Goal: Task Accomplishment & Management: Manage account settings

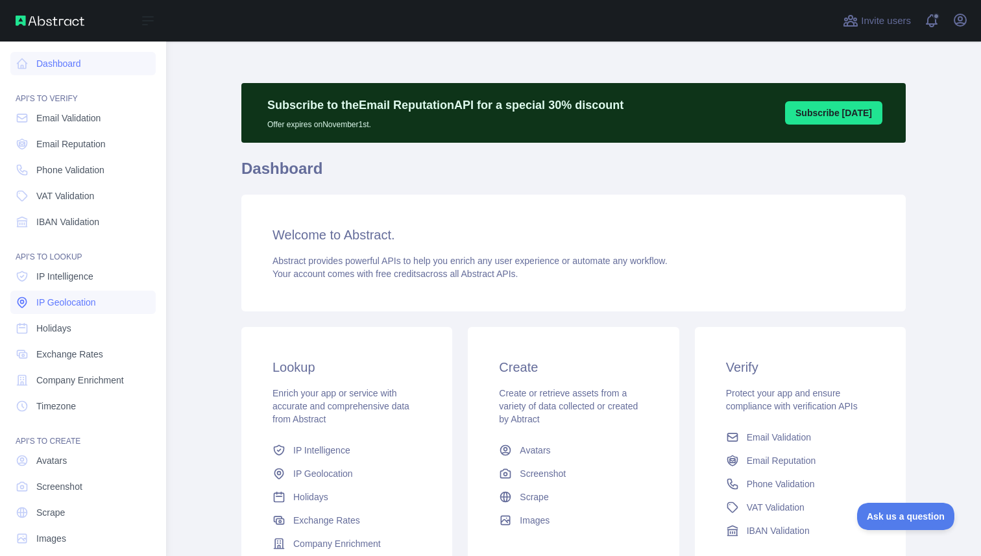
click at [66, 295] on link "IP Geolocation" at bounding box center [82, 302] width 145 height 23
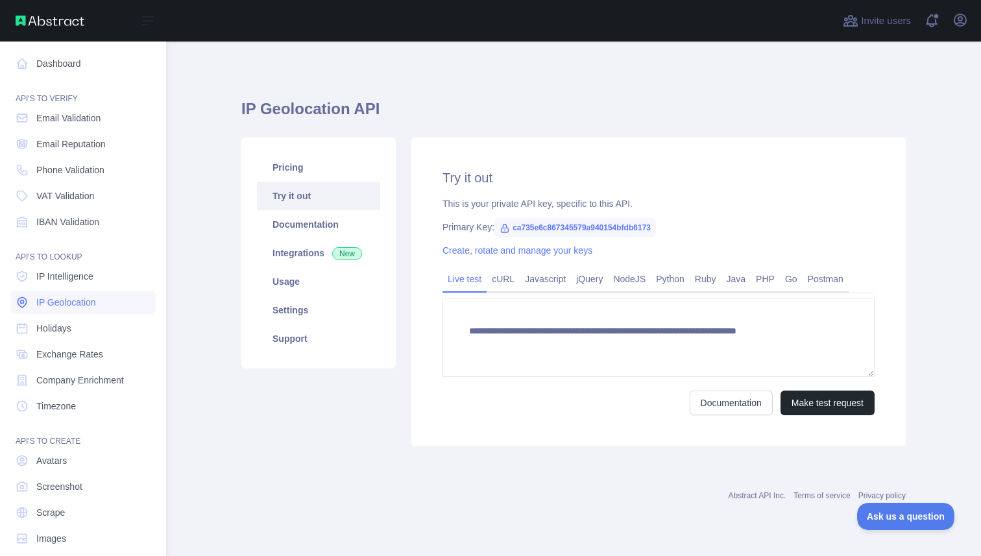
type textarea "**********"
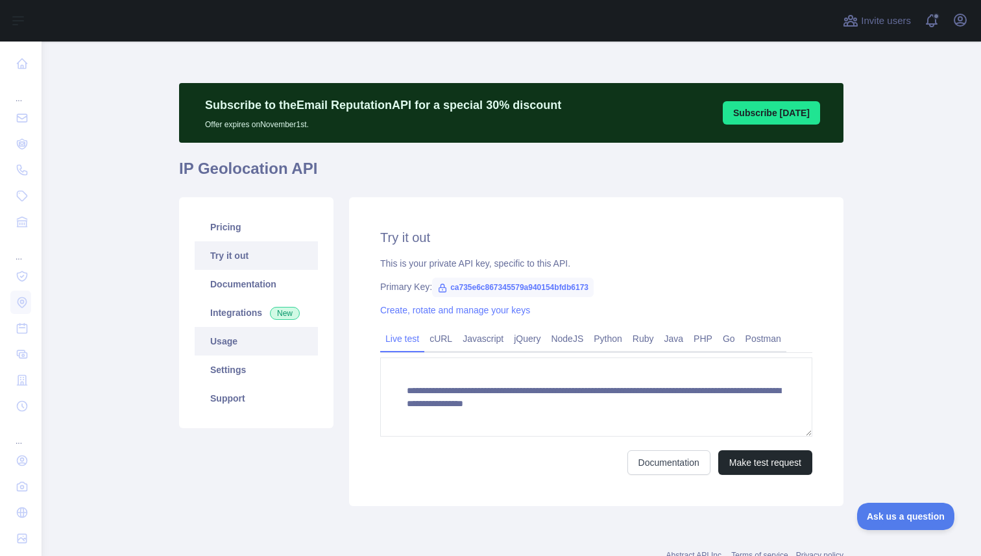
click at [294, 333] on link "Usage" at bounding box center [256, 341] width 123 height 29
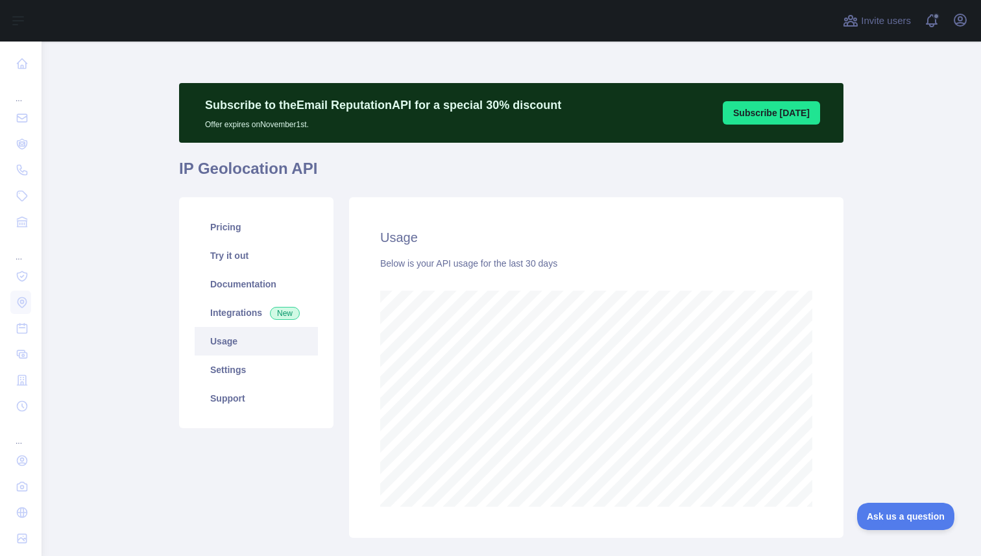
scroll to position [515, 939]
click at [287, 371] on link "Settings" at bounding box center [256, 370] width 123 height 29
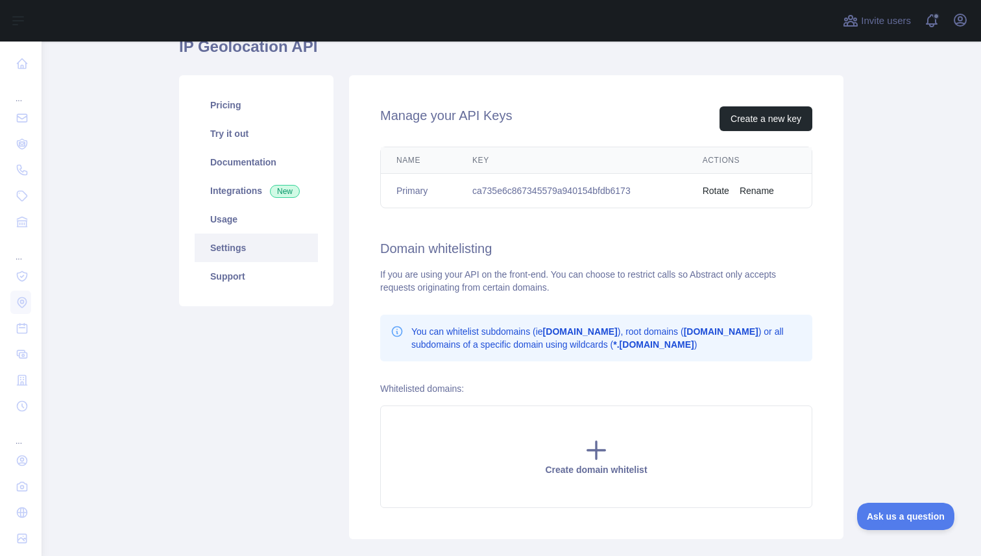
scroll to position [86, 0]
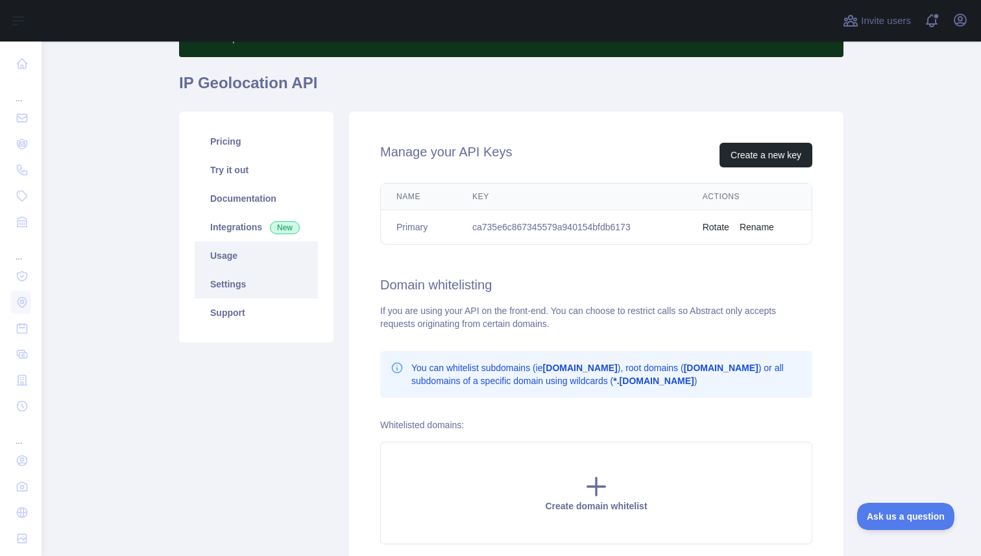
click at [249, 251] on link "Usage" at bounding box center [256, 255] width 123 height 29
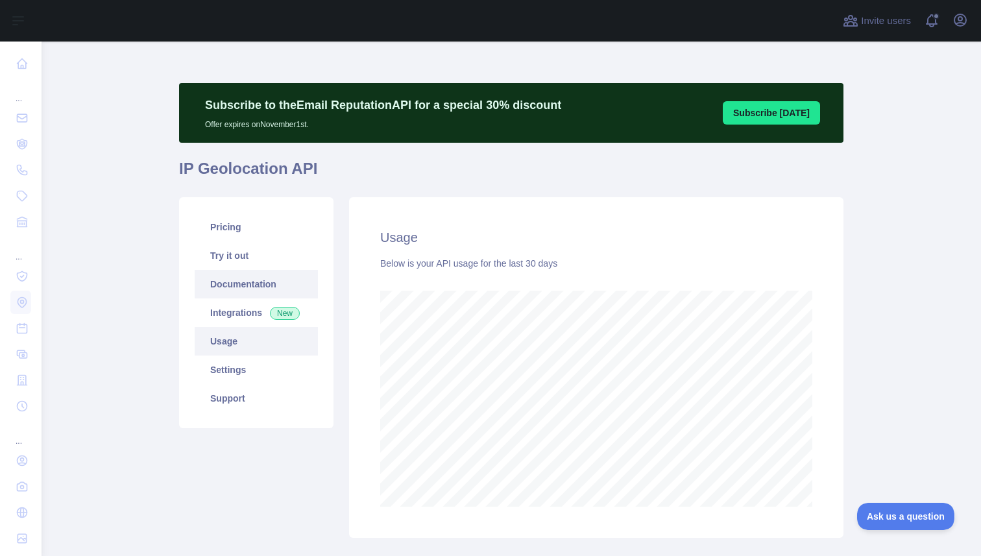
scroll to position [515, 939]
click at [257, 378] on link "Settings" at bounding box center [256, 370] width 123 height 29
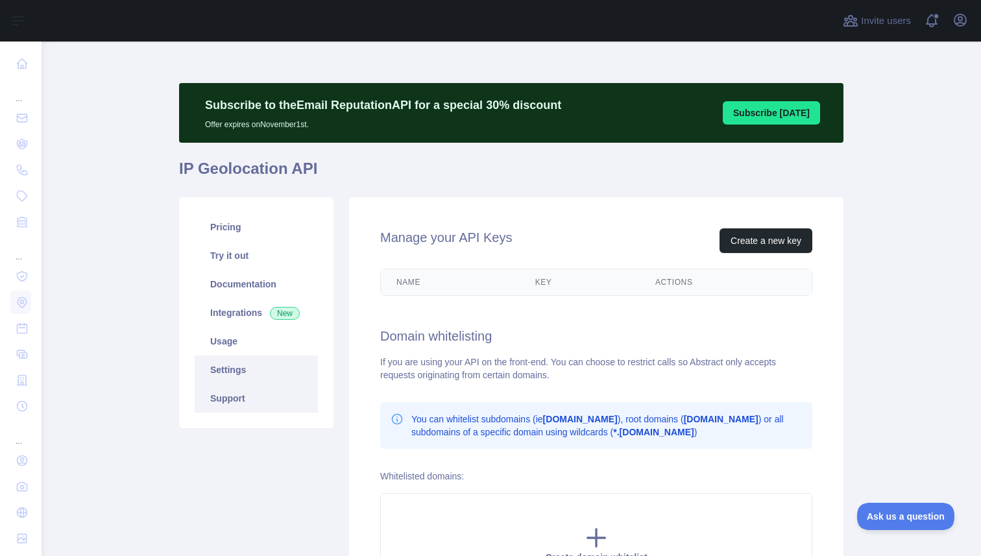
click at [257, 392] on link "Support" at bounding box center [256, 398] width 123 height 29
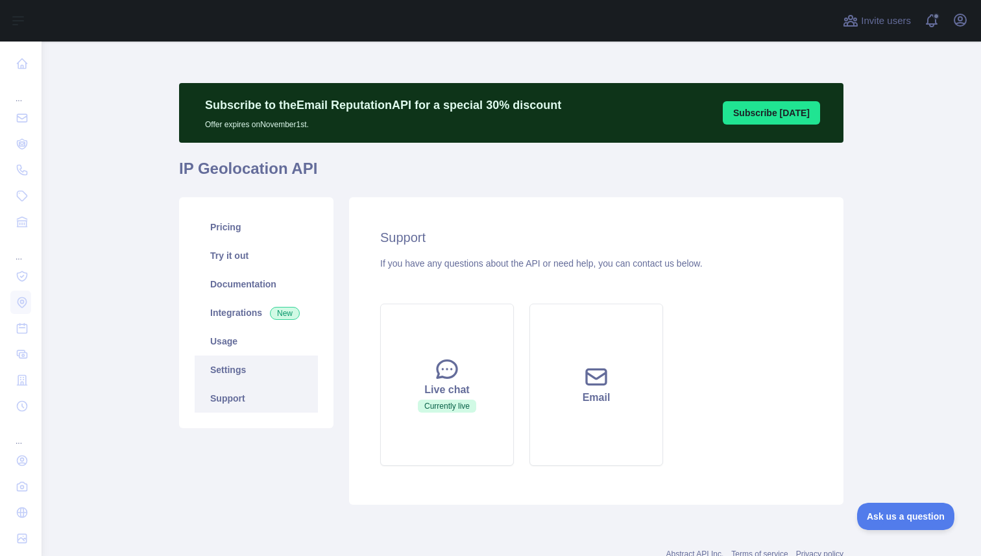
click at [265, 374] on link "Settings" at bounding box center [256, 370] width 123 height 29
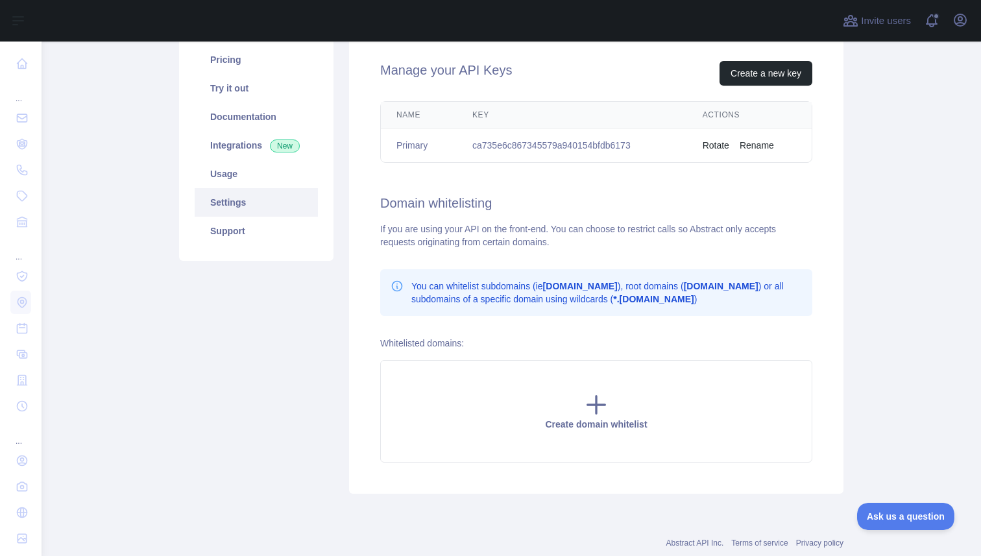
scroll to position [187, 0]
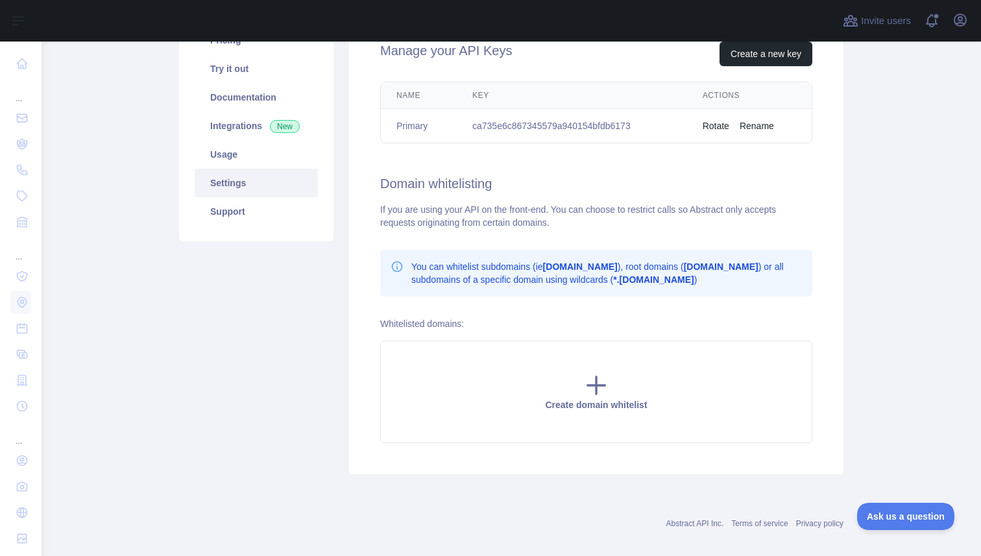
click at [420, 364] on div "Create domain whitelist" at bounding box center [596, 392] width 432 height 103
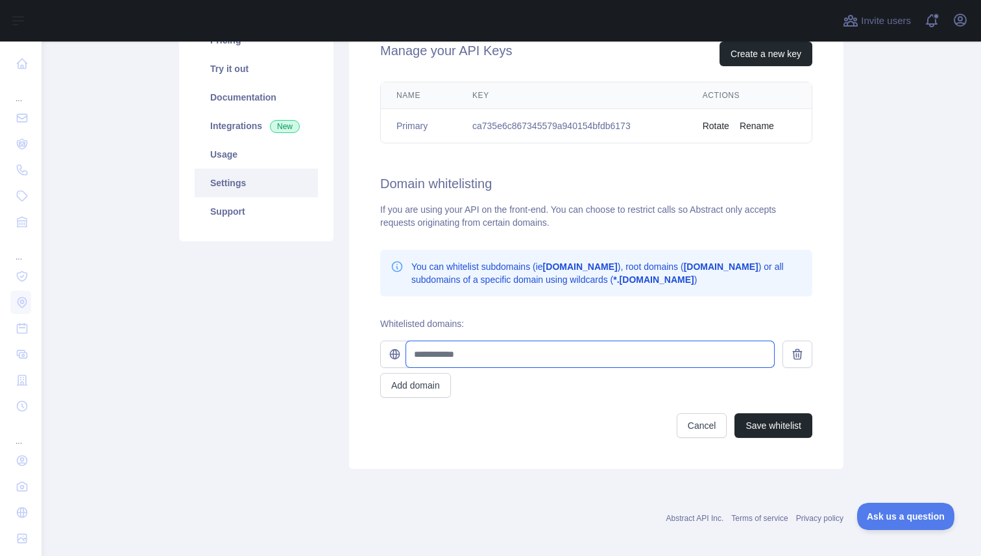
click at [448, 355] on input "text" at bounding box center [590, 354] width 368 height 26
type input "**********"
click at [440, 383] on button "Add domain" at bounding box center [415, 385] width 71 height 25
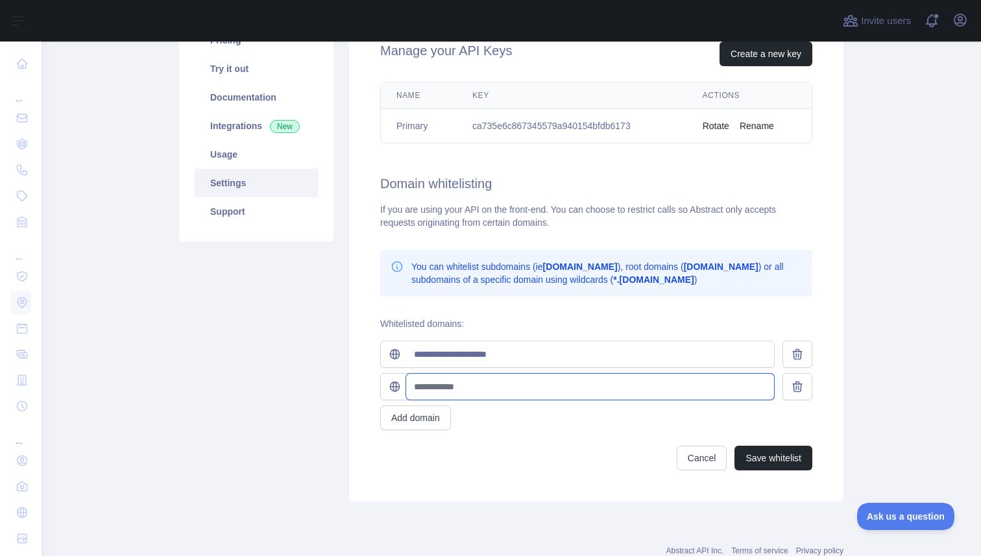
click at [458, 393] on input "text" at bounding box center [590, 387] width 368 height 26
type input "**********"
click at [413, 421] on button "Add domain" at bounding box center [415, 418] width 71 height 25
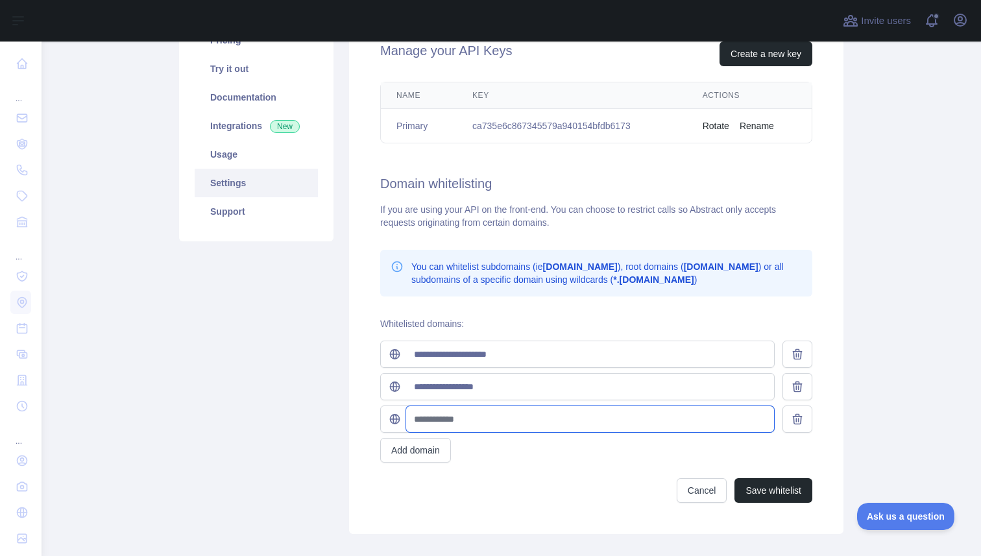
click at [539, 412] on input "text" at bounding box center [590, 419] width 368 height 26
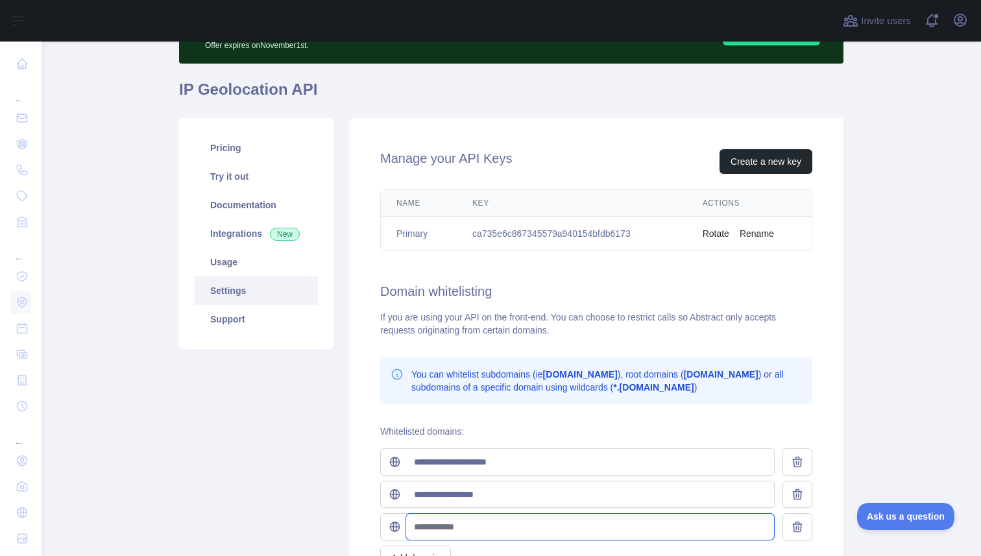
scroll to position [0, 0]
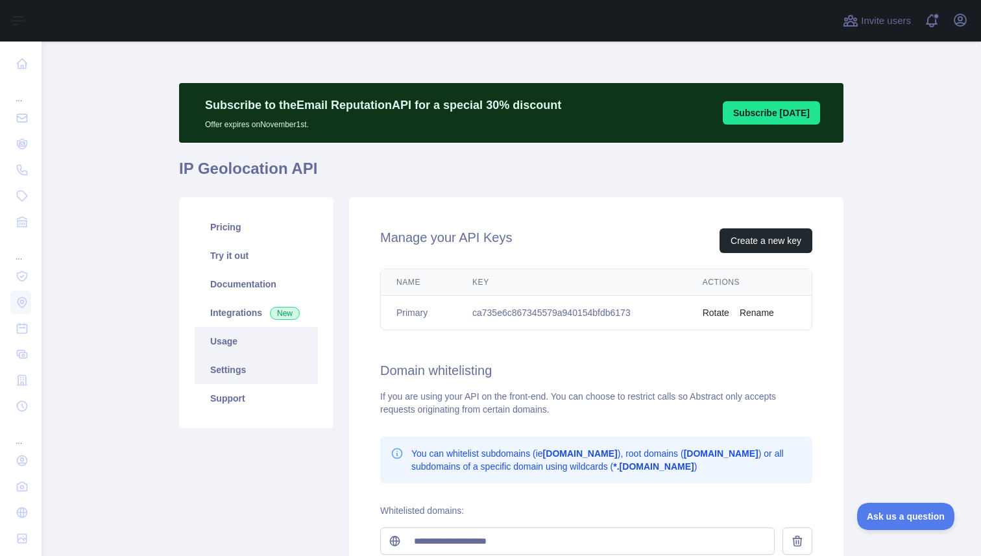
click at [274, 347] on link "Usage" at bounding box center [256, 341] width 123 height 29
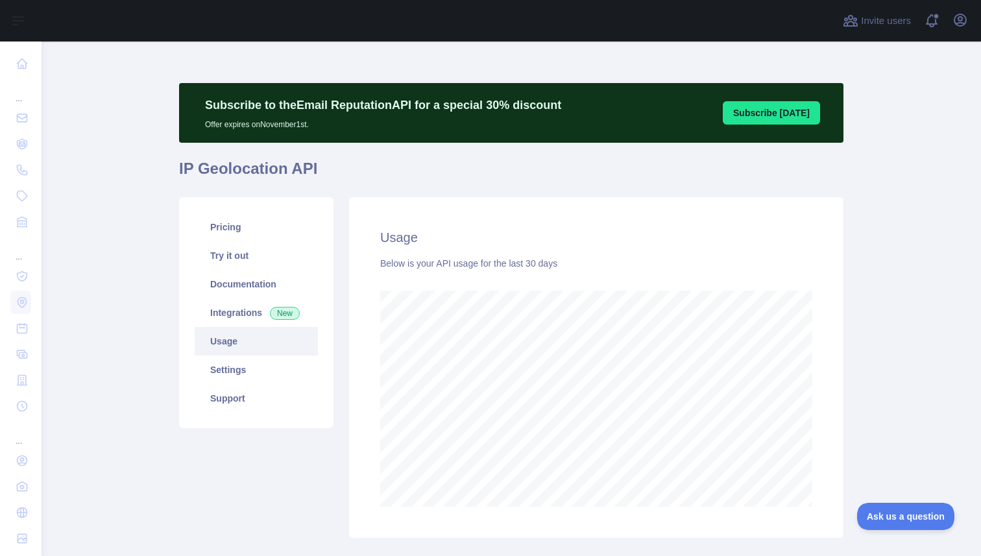
scroll to position [515, 939]
click at [275, 230] on link "Pricing" at bounding box center [256, 227] width 123 height 29
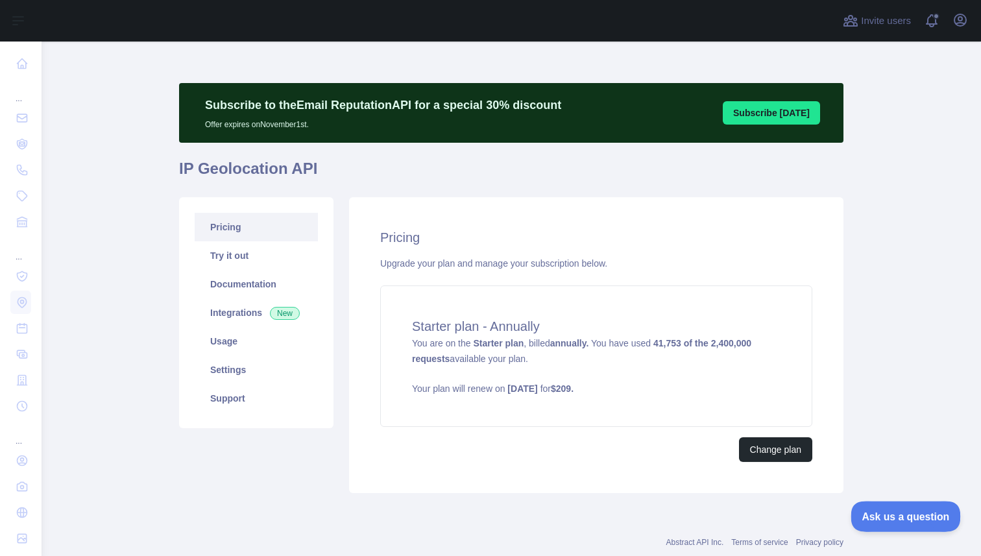
click at [882, 508] on button "Ask us a question" at bounding box center [899, 514] width 97 height 27
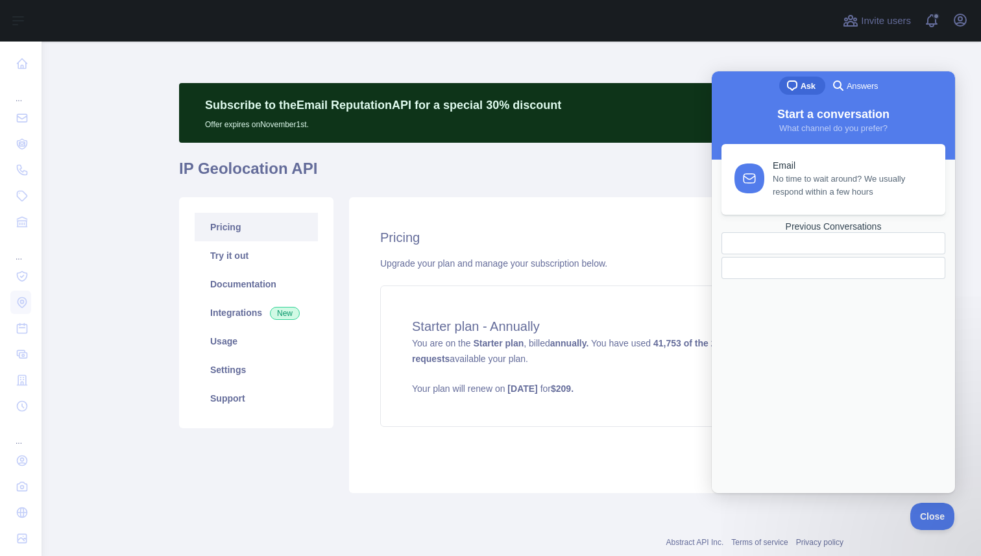
click at [827, 198] on span "No time to wait around? We usually respond within a few hours" at bounding box center [852, 186] width 158 height 26
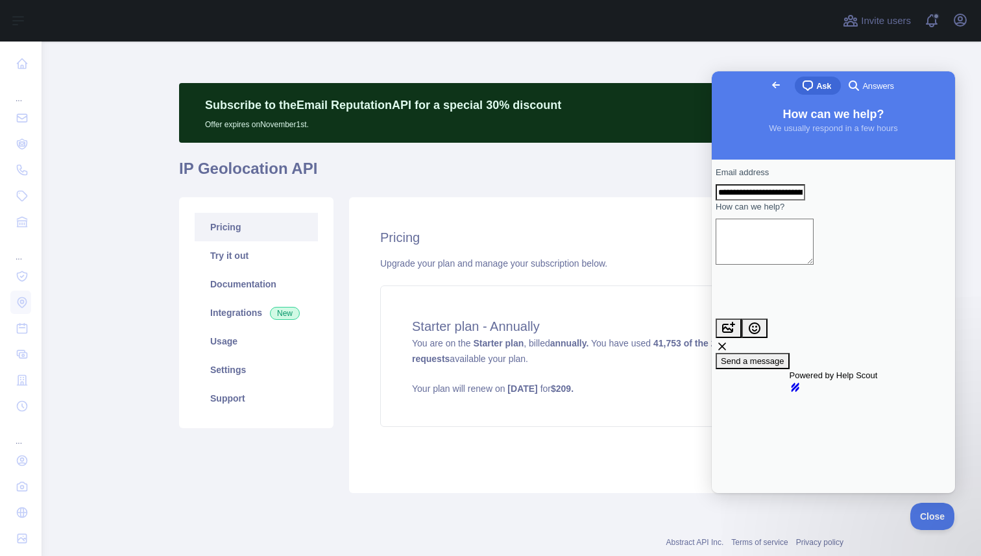
click at [814, 255] on textarea "How can we help?" at bounding box center [765, 242] width 98 height 46
paste textarea "**********"
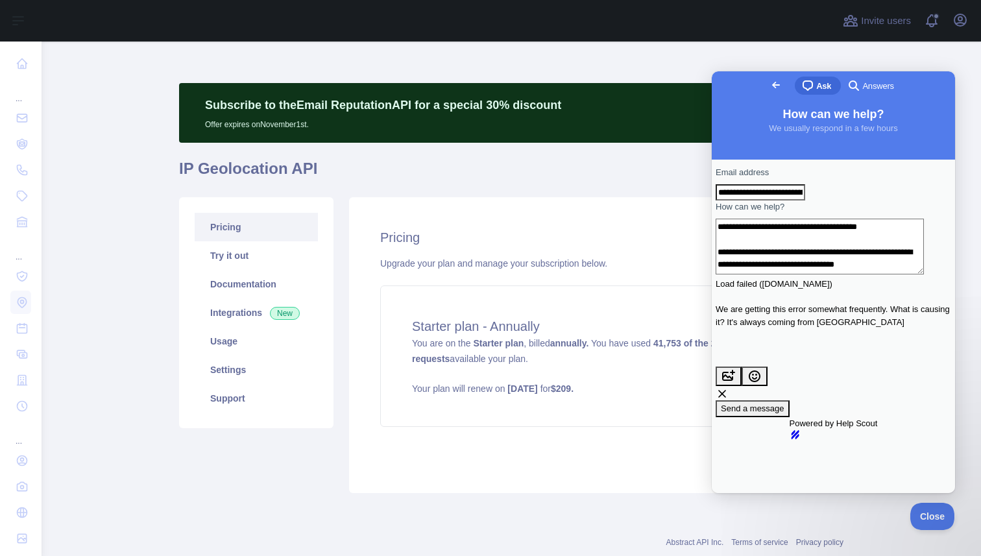
scroll to position [15, 0]
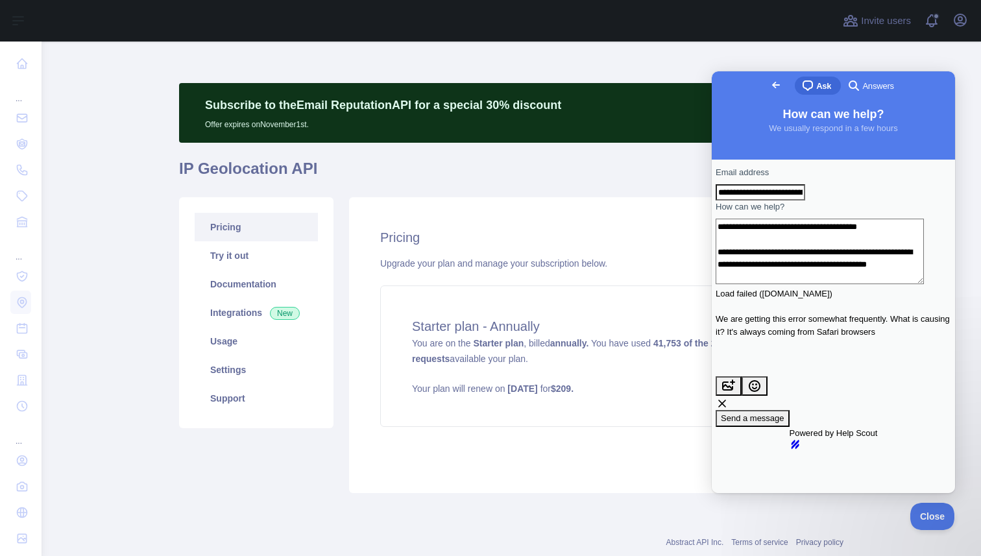
type textarea "**********"
click at [784, 413] on span "Send a message" at bounding box center [753, 418] width 64 height 10
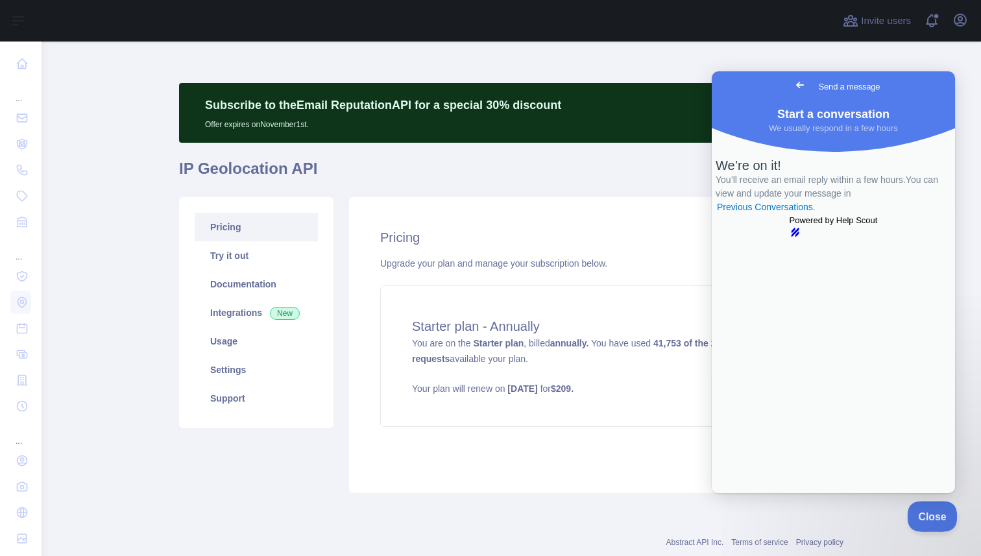
click at [927, 520] on button "Close" at bounding box center [929, 514] width 44 height 27
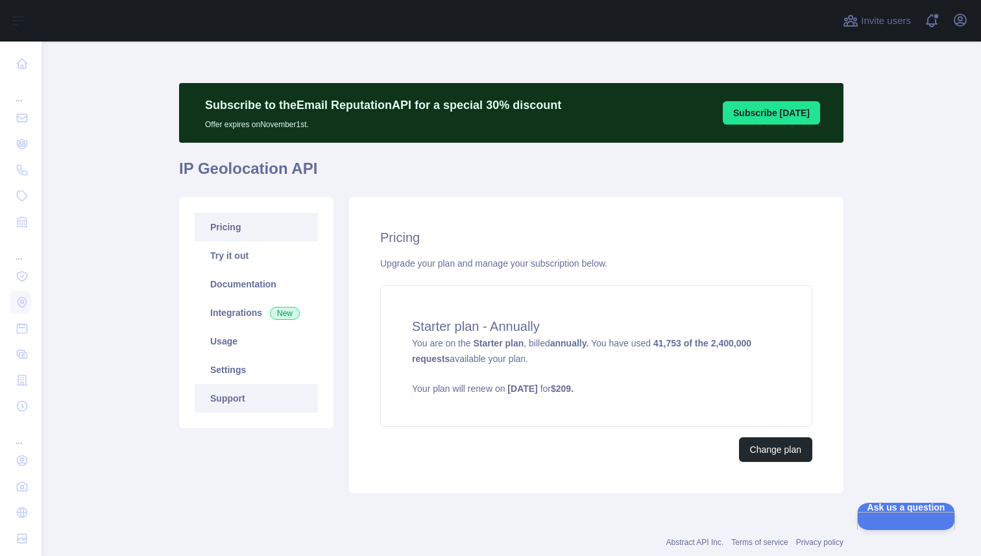
click at [286, 404] on link "Support" at bounding box center [256, 398] width 123 height 29
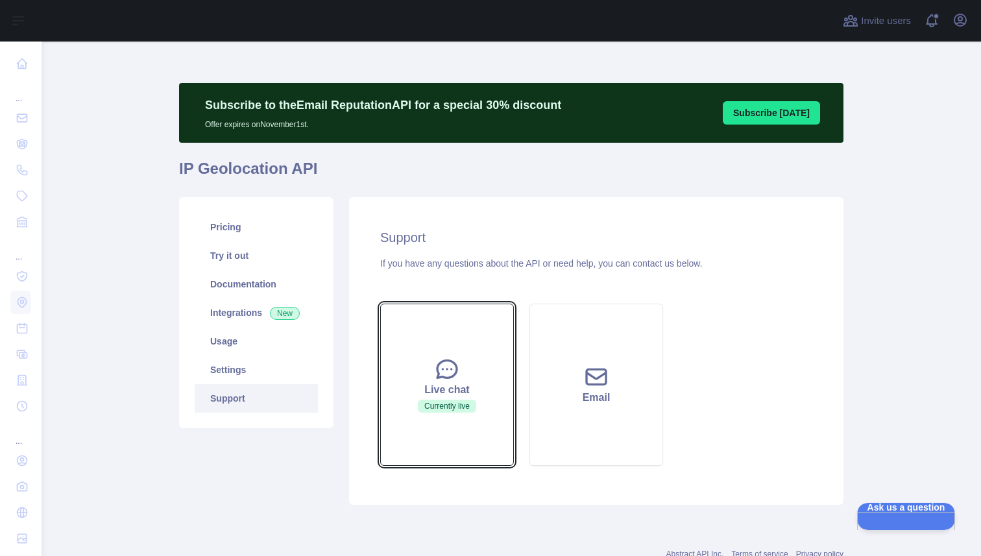
click at [418, 394] on div "Live chat" at bounding box center [446, 390] width 101 height 16
click at [426, 346] on button "Live chat Currently live" at bounding box center [447, 385] width 134 height 162
click at [531, 540] on div "Abstract API Inc. Terms of service Privacy policy" at bounding box center [511, 546] width 664 height 47
click at [484, 463] on button "Live chat Currently live" at bounding box center [447, 385] width 134 height 162
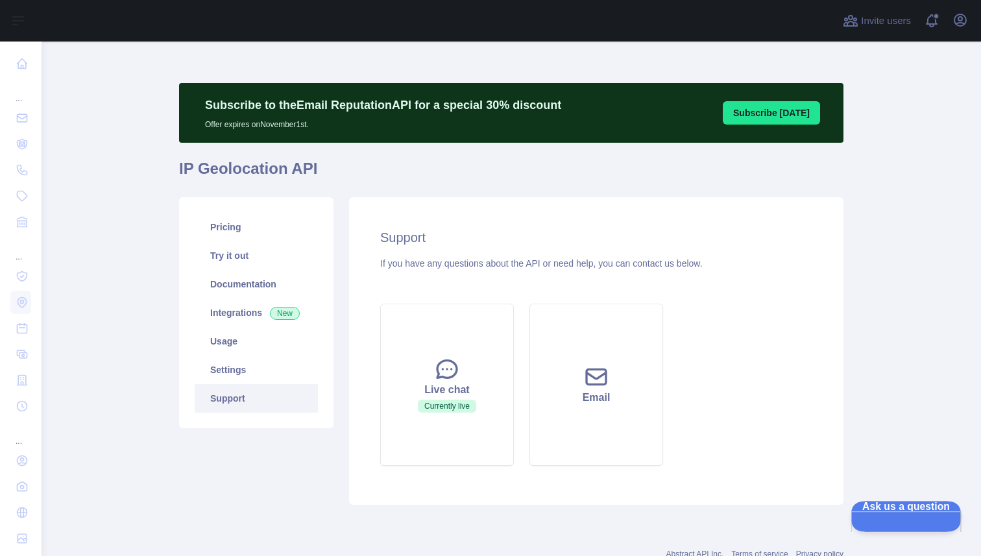
click at [897, 510] on span "Ask us a question" at bounding box center [900, 505] width 98 height 9
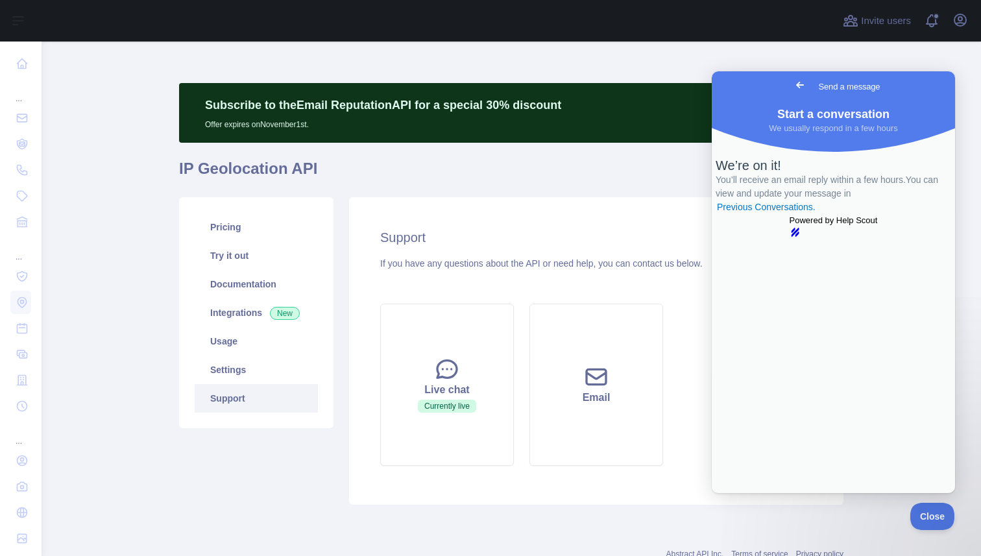
click at [563, 489] on div "Support If you have any questions about the API or need help, you can contact u…" at bounding box center [596, 351] width 494 height 308
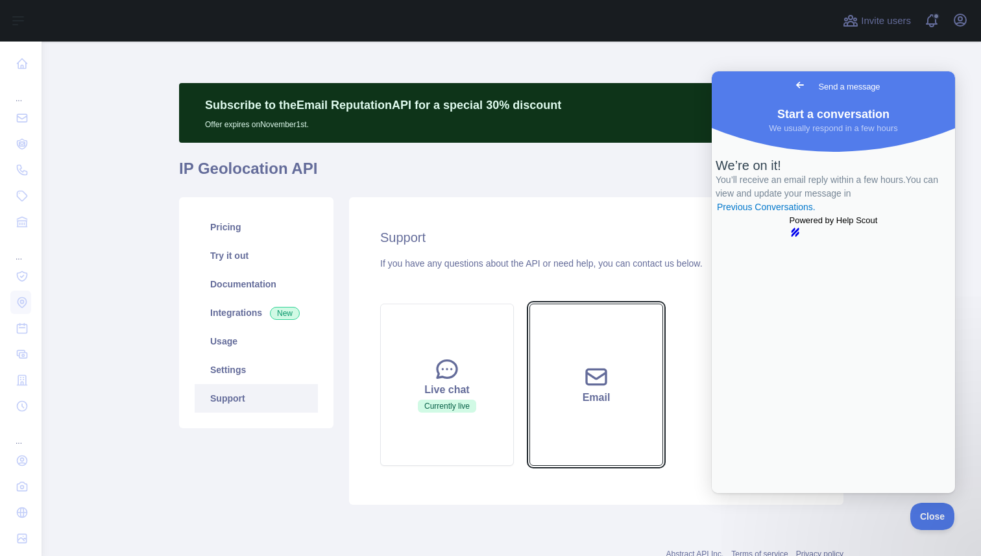
click at [576, 418] on button "Email" at bounding box center [596, 385] width 134 height 162
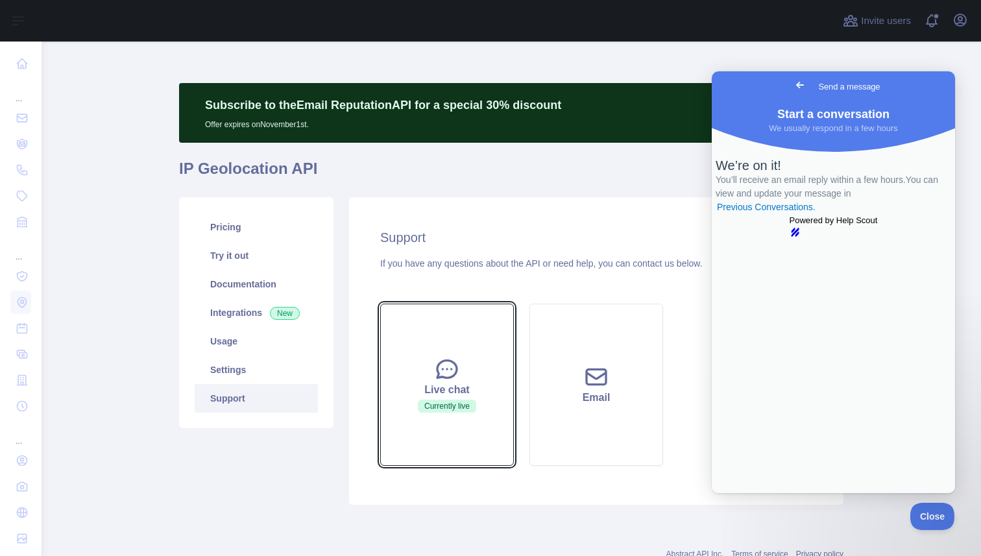
click at [469, 386] on div "Live chat" at bounding box center [446, 390] width 101 height 16
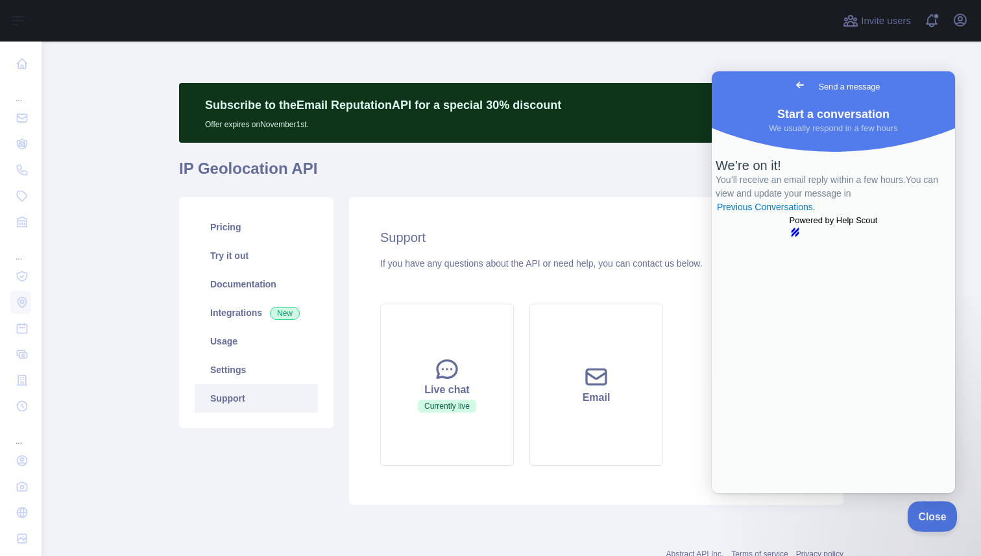
click at [923, 509] on button "Close" at bounding box center [929, 514] width 44 height 27
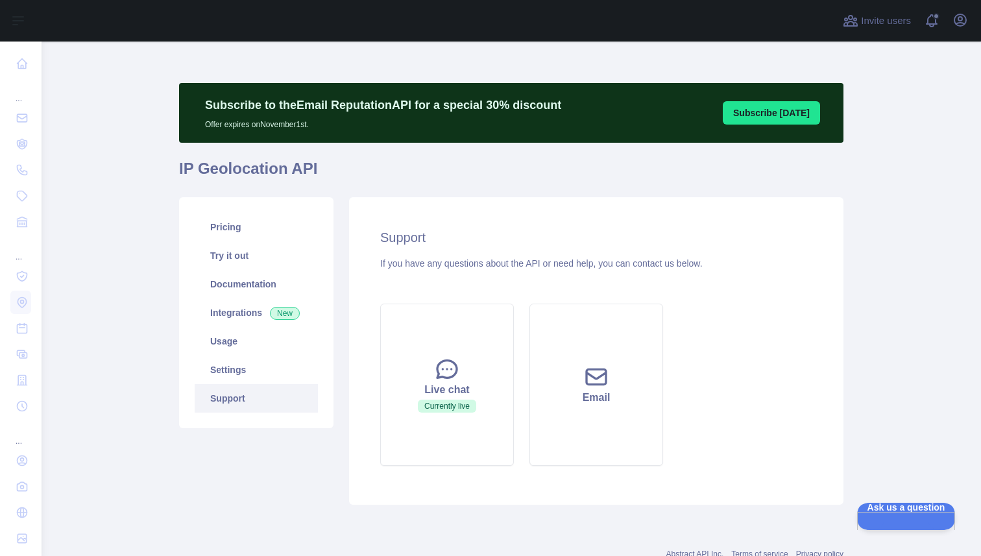
click at [531, 265] on div "If you have any questions about the API or need help, you can contact us below." at bounding box center [596, 263] width 432 height 13
click at [247, 357] on link "Settings" at bounding box center [256, 370] width 123 height 29
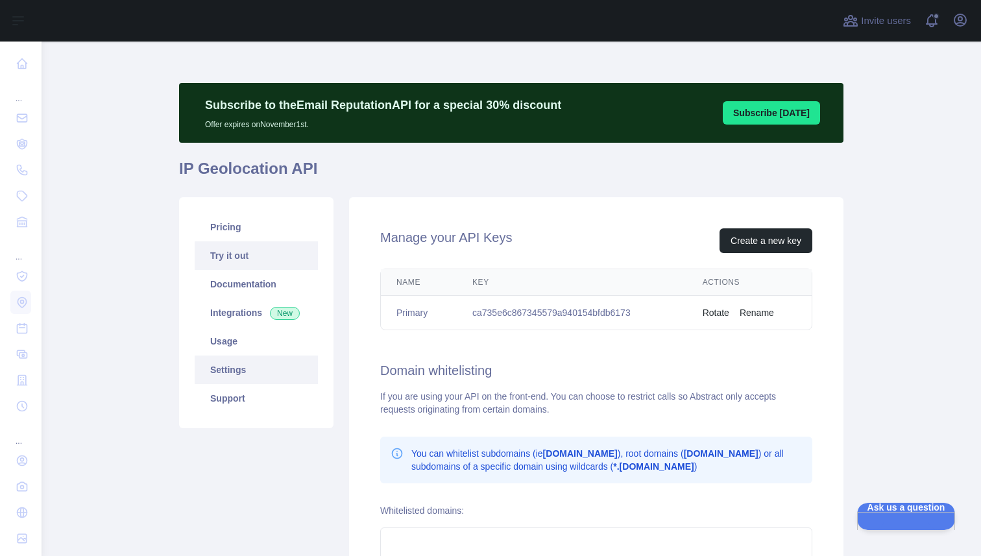
click at [289, 262] on link "Try it out" at bounding box center [256, 255] width 123 height 29
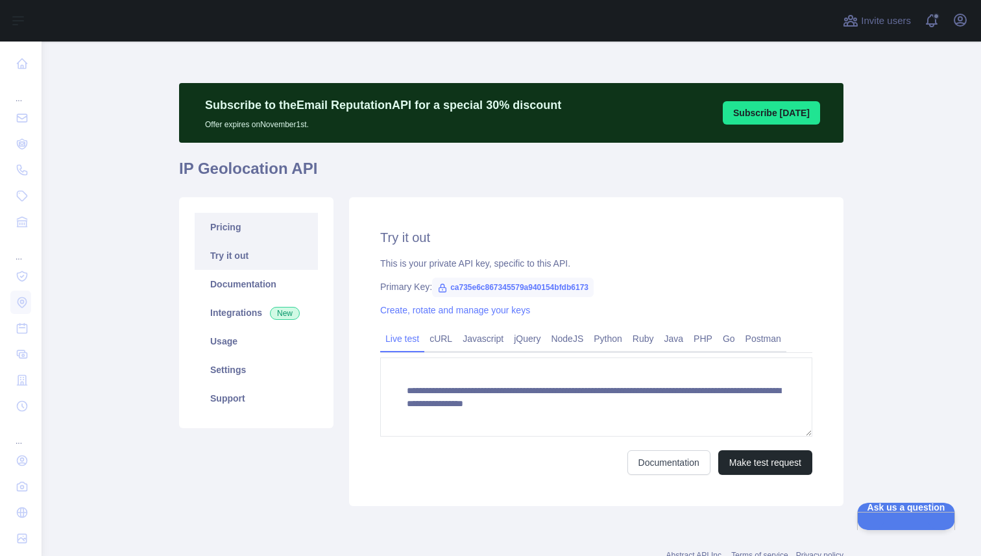
click at [280, 223] on link "Pricing" at bounding box center [256, 227] width 123 height 29
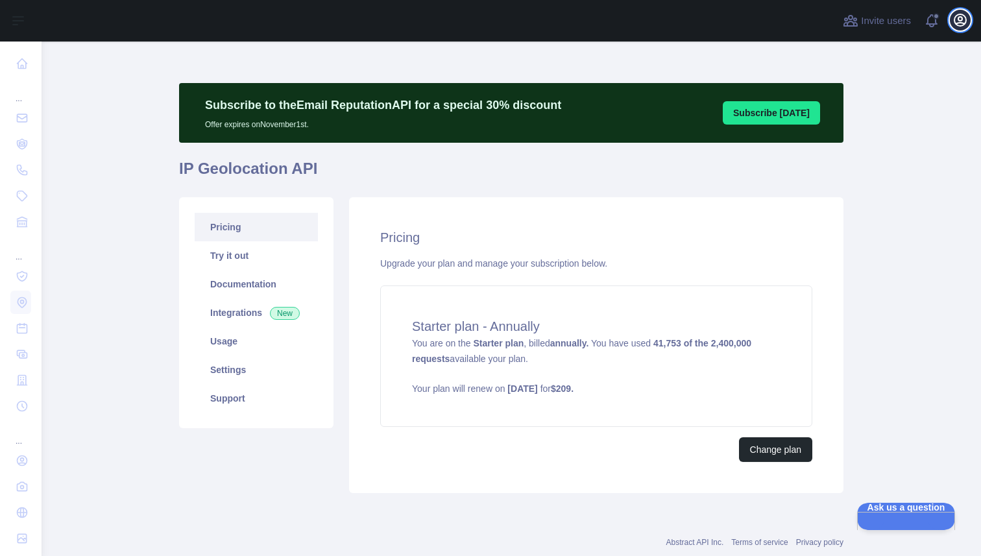
click at [964, 26] on icon "button" at bounding box center [960, 20] width 16 height 16
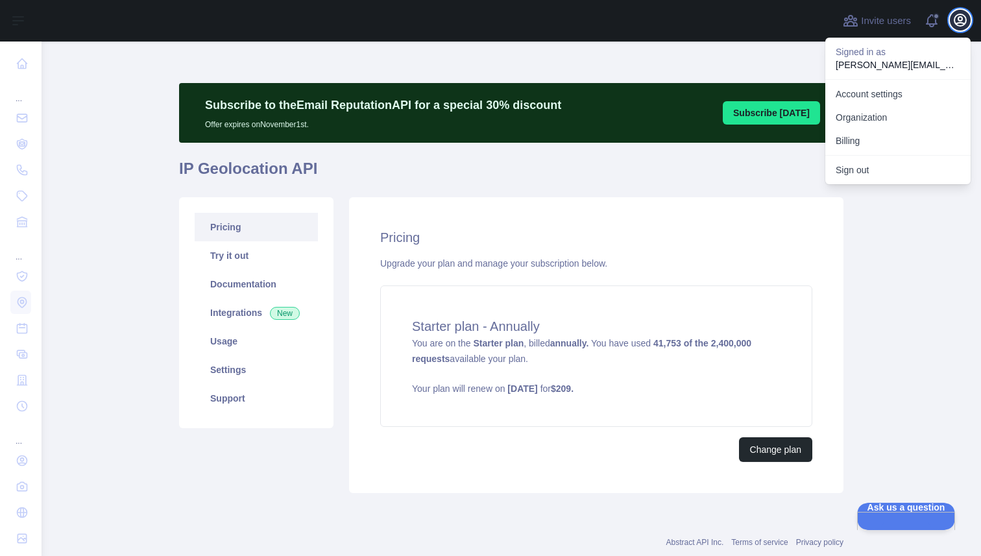
click at [964, 23] on icon "button" at bounding box center [960, 20] width 12 height 12
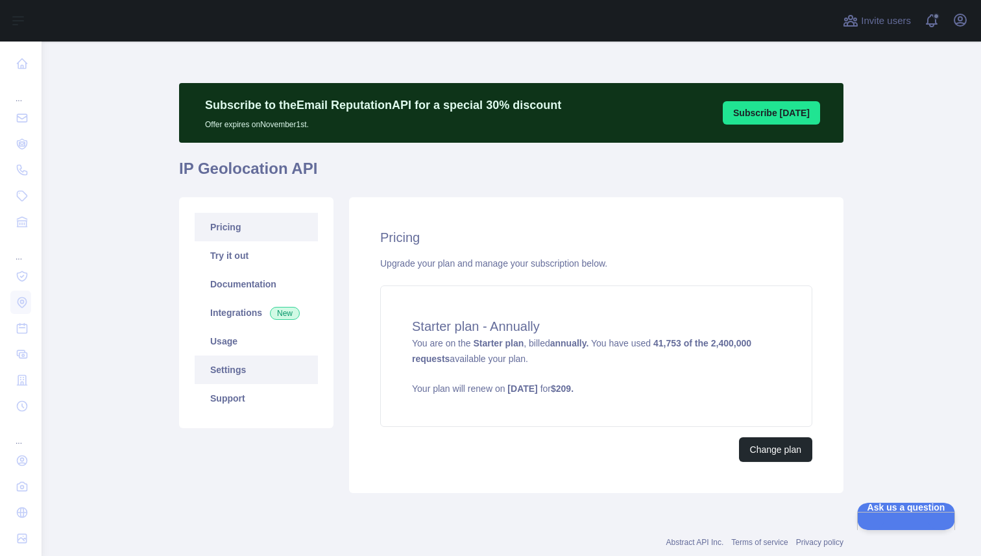
click at [270, 357] on link "Settings" at bounding box center [256, 370] width 123 height 29
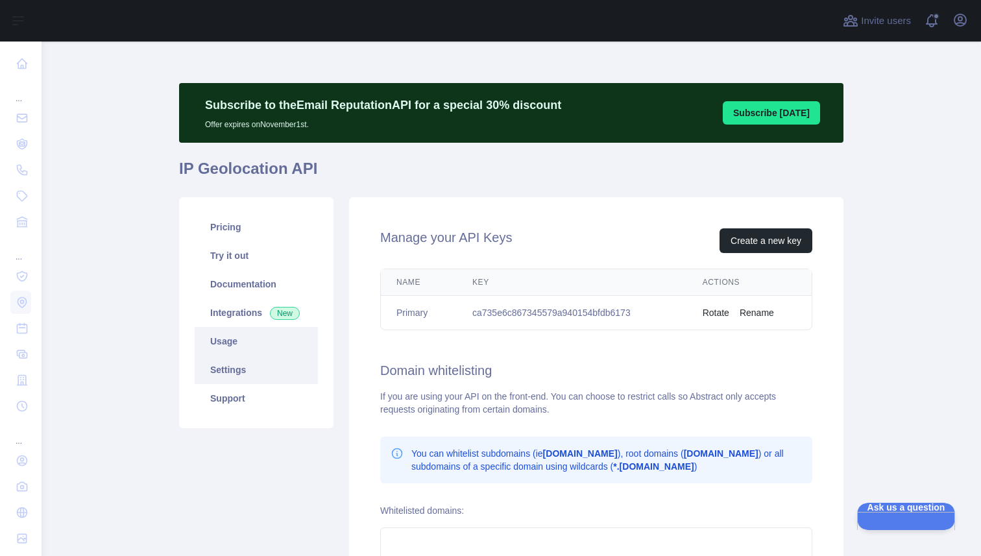
click at [273, 345] on link "Usage" at bounding box center [256, 341] width 123 height 29
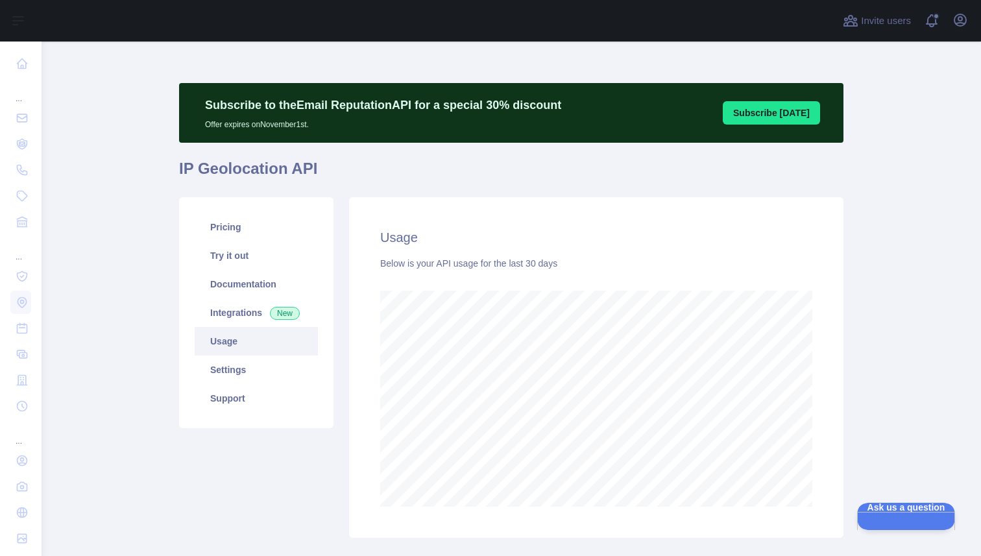
scroll to position [515, 939]
click at [276, 216] on link "Pricing" at bounding box center [256, 227] width 123 height 29
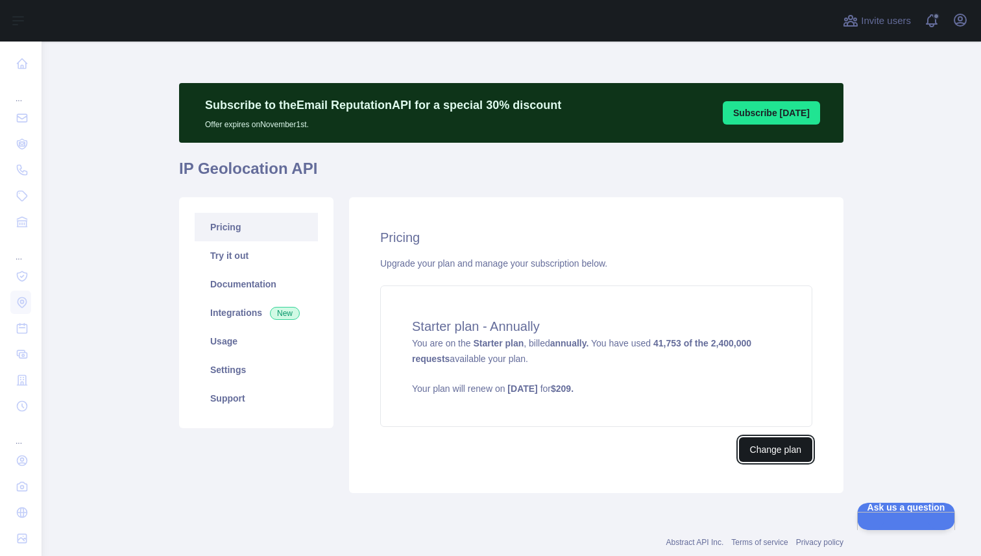
click at [749, 448] on button "Change plan" at bounding box center [775, 449] width 73 height 25
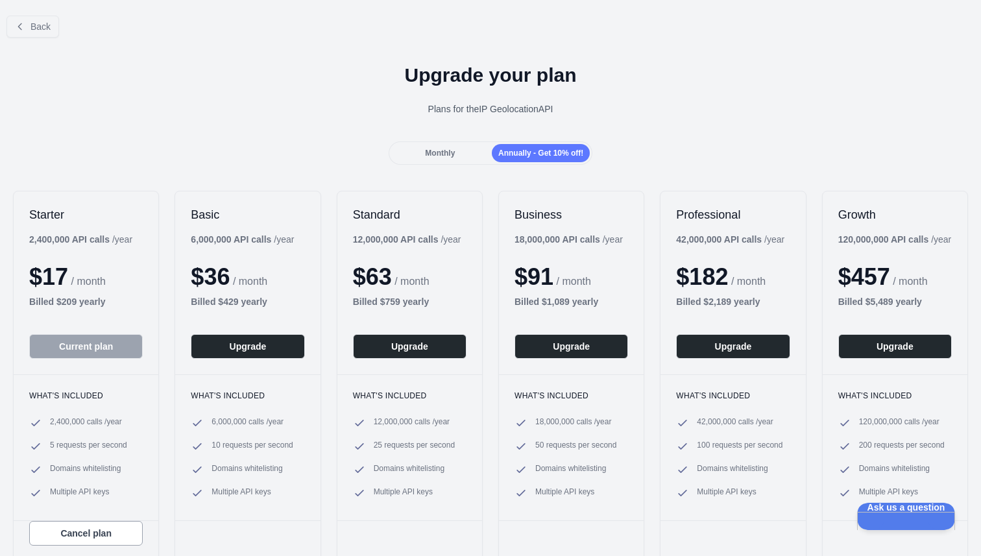
click at [321, 260] on div "Starter 2,400,000 API calls / year $ 17 / month Billed $ 209 yearly Current pla…" at bounding box center [490, 377] width 981 height 398
click at [45, 32] on button "Back" at bounding box center [32, 27] width 53 height 22
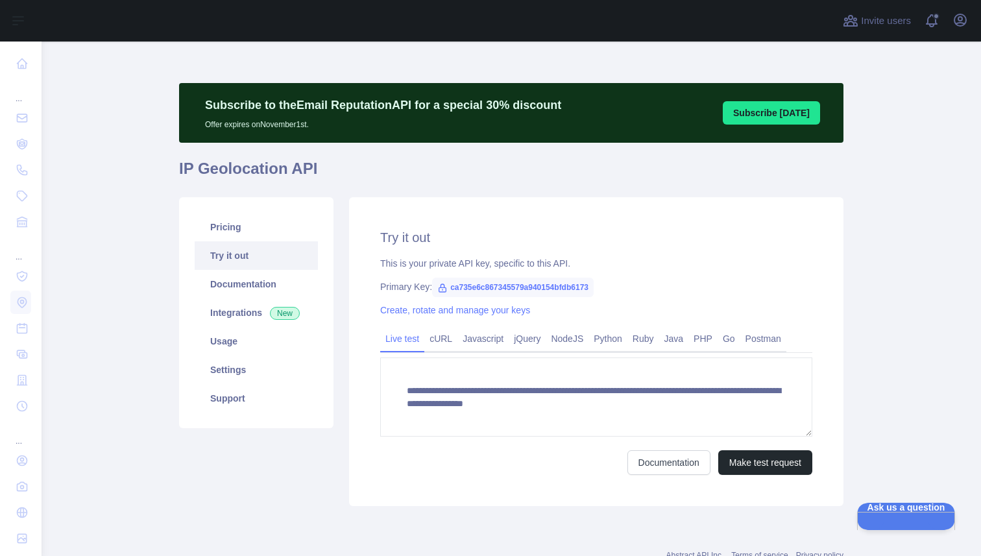
click at [467, 239] on h2 "Try it out" at bounding box center [596, 237] width 432 height 18
